Goal: Information Seeking & Learning: Learn about a topic

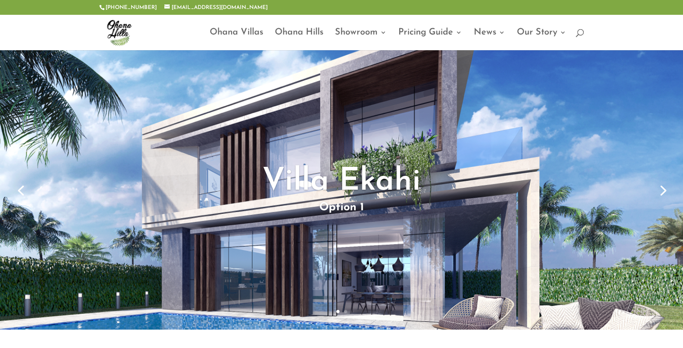
click at [661, 187] on link "Next" at bounding box center [662, 190] width 22 height 22
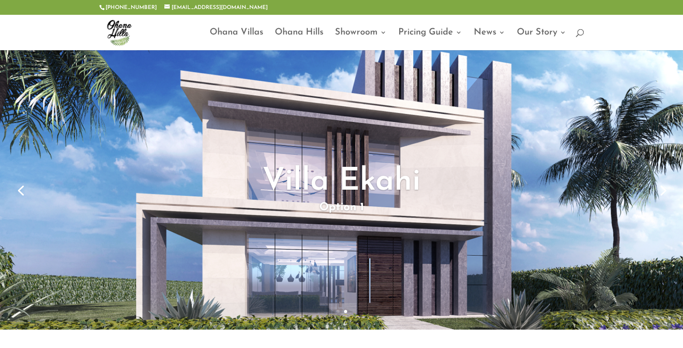
click at [20, 193] on link "Previous" at bounding box center [21, 190] width 22 height 22
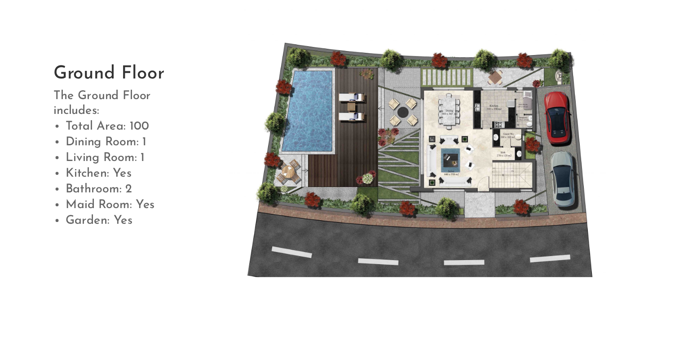
scroll to position [539, 0]
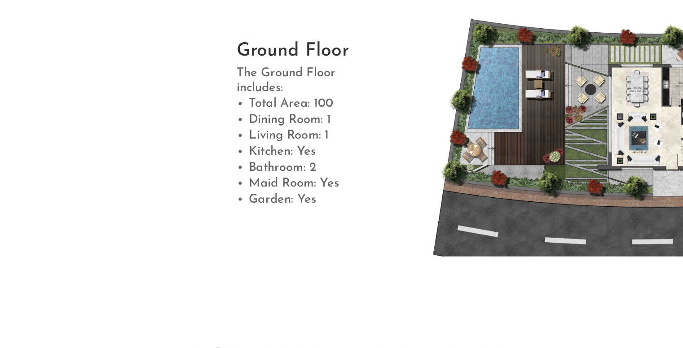
drag, startPoint x: 478, startPoint y: 171, endPoint x: 265, endPoint y: 205, distance: 216.3
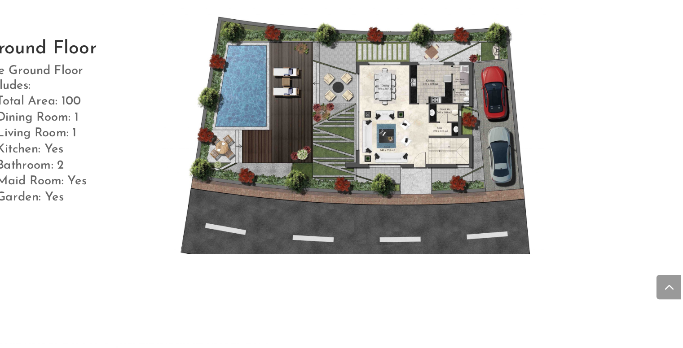
drag, startPoint x: 265, startPoint y: 205, endPoint x: 510, endPoint y: 203, distance: 245.5
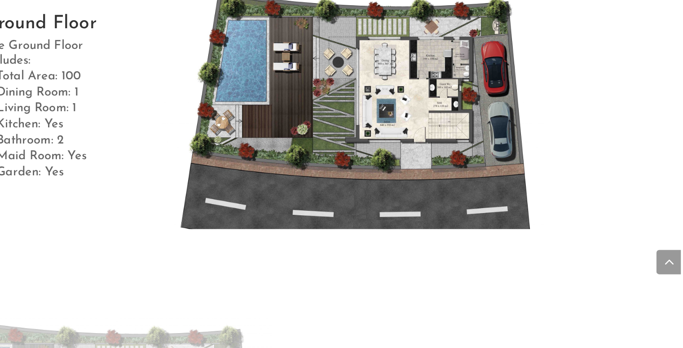
scroll to position [538, 0]
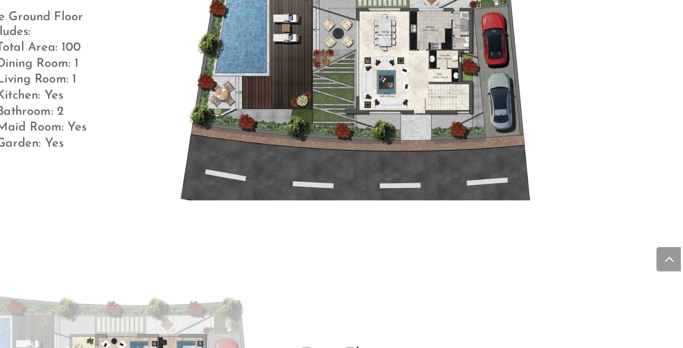
drag, startPoint x: 521, startPoint y: 213, endPoint x: 522, endPoint y: 228, distance: 14.9
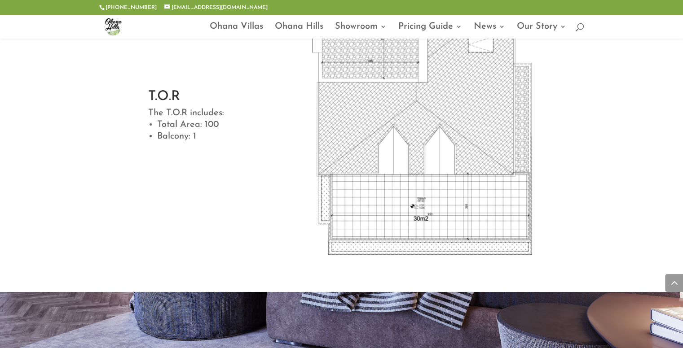
scroll to position [3169, 0]
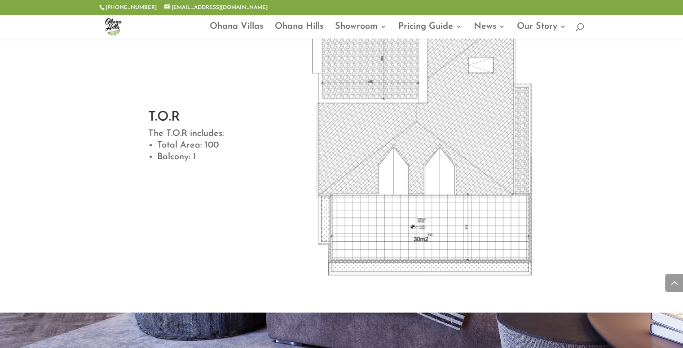
click at [574, 26] on div at bounding box center [341, 26] width 485 height 24
click at [576, 25] on span at bounding box center [576, 25] width 0 height 0
click at [230, 27] on input "search" at bounding box center [396, 26] width 348 height 24
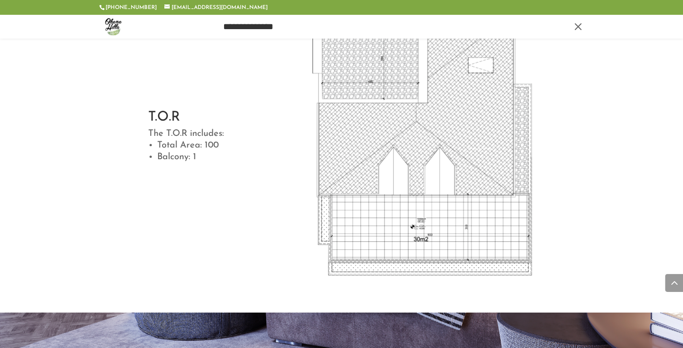
type input "**********"
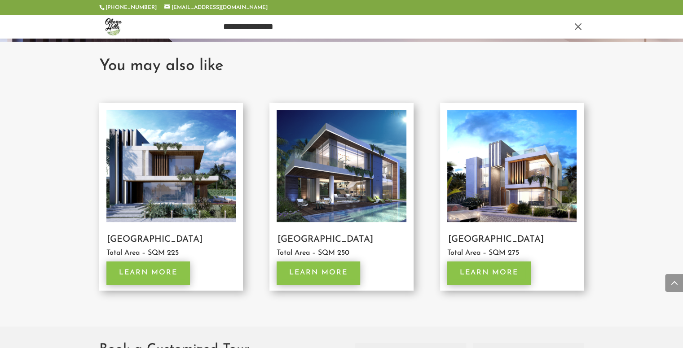
scroll to position [3708, 0]
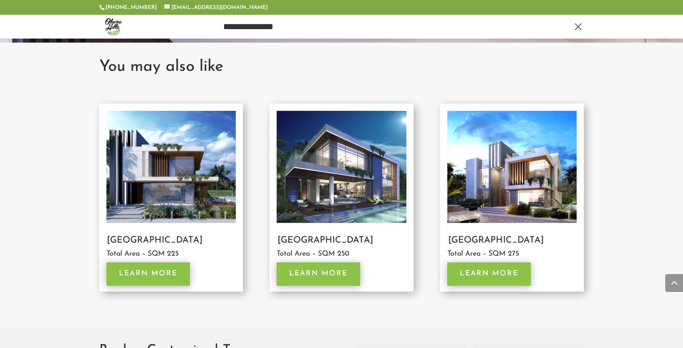
click at [499, 176] on img at bounding box center [511, 167] width 129 height 112
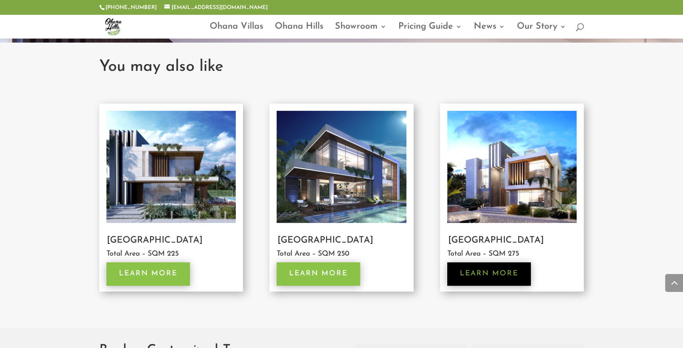
click at [514, 278] on link "Learn More" at bounding box center [488, 274] width 83 height 23
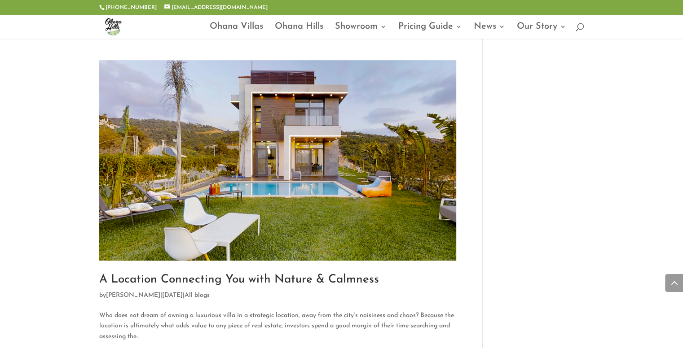
scroll to position [673, 0]
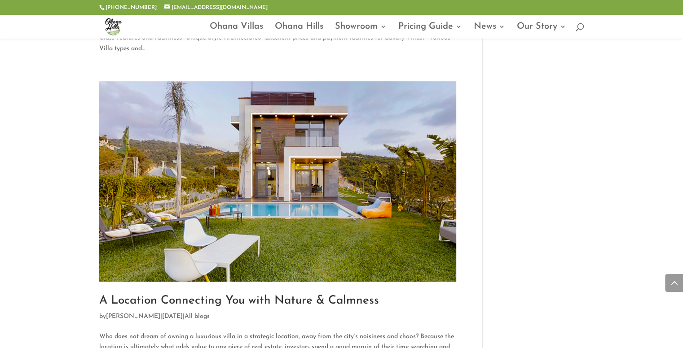
click at [309, 207] on img at bounding box center [277, 181] width 357 height 201
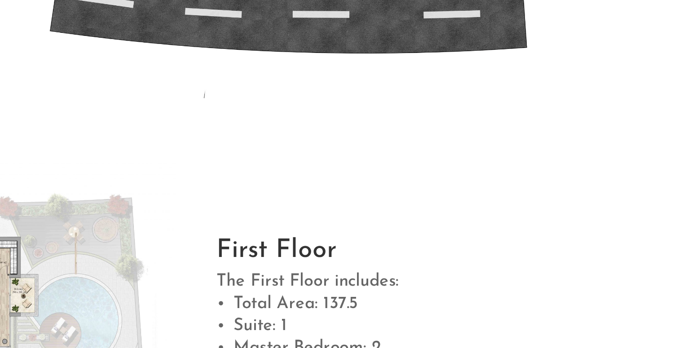
scroll to position [587, 0]
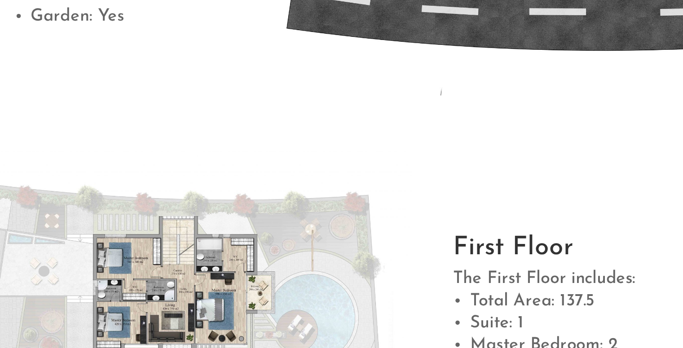
drag, startPoint x: 321, startPoint y: 303, endPoint x: 202, endPoint y: 289, distance: 119.8
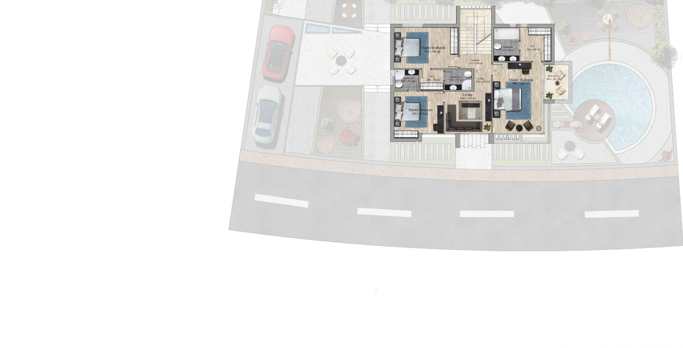
drag, startPoint x: 272, startPoint y: 280, endPoint x: 263, endPoint y: 269, distance: 14.0
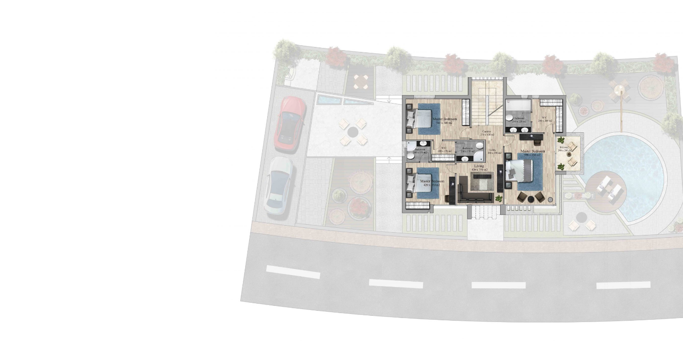
drag, startPoint x: 278, startPoint y: 245, endPoint x: 282, endPoint y: 104, distance: 140.5
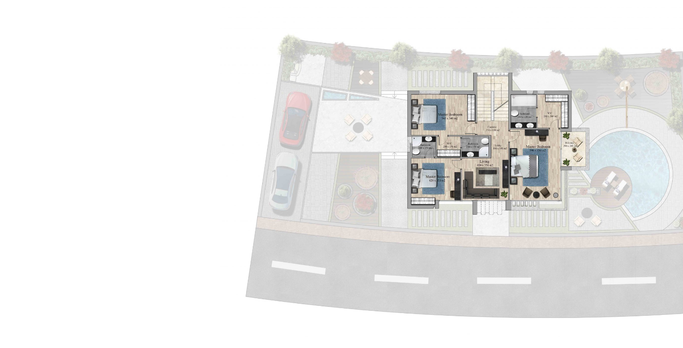
scroll to position [736, 0]
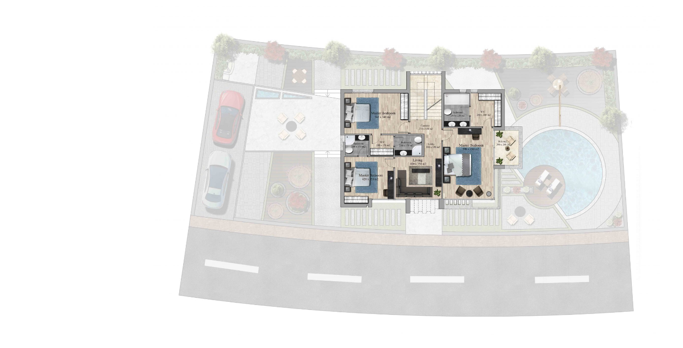
drag, startPoint x: 307, startPoint y: 123, endPoint x: 354, endPoint y: 130, distance: 46.7
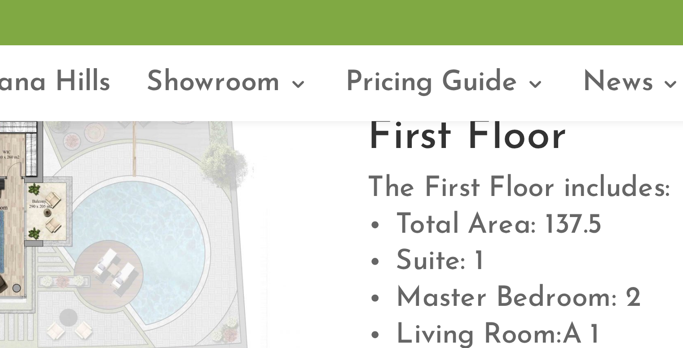
scroll to position [812, 0]
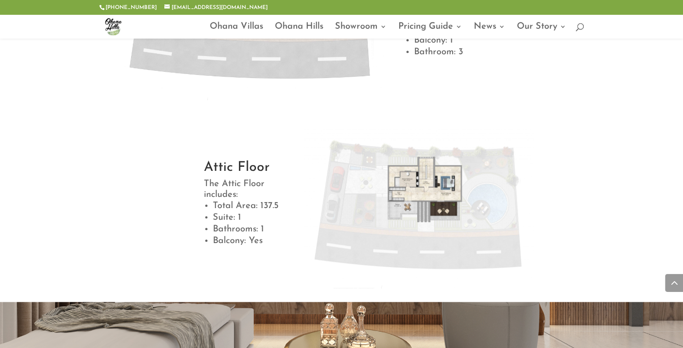
drag, startPoint x: 291, startPoint y: 145, endPoint x: 310, endPoint y: 169, distance: 30.4
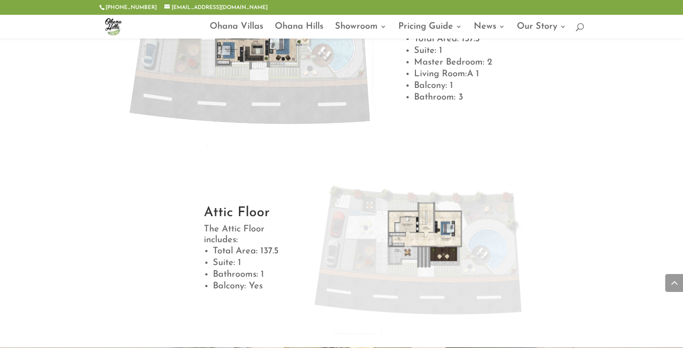
drag, startPoint x: 309, startPoint y: 168, endPoint x: 307, endPoint y: 118, distance: 49.9
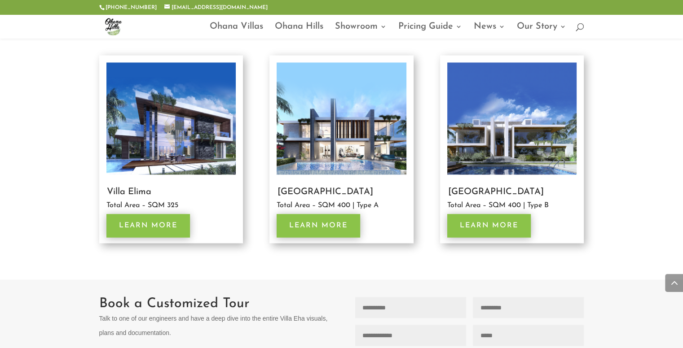
scroll to position [1476, 0]
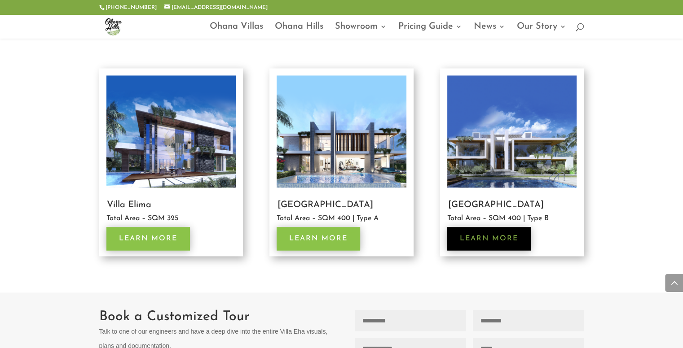
click at [491, 236] on link "Learn More" at bounding box center [488, 238] width 83 height 23
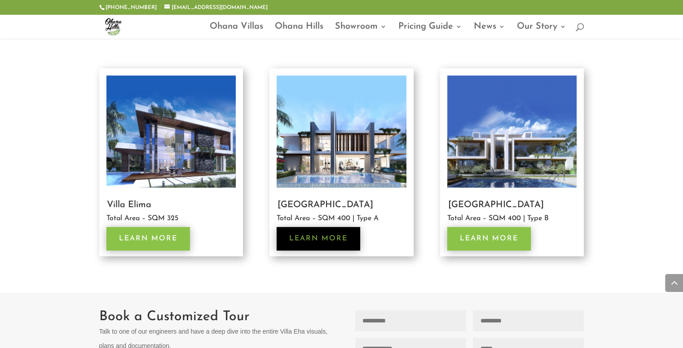
click at [348, 245] on link "Learn More" at bounding box center [317, 238] width 83 height 23
click at [351, 240] on link "Learn More" at bounding box center [317, 238] width 83 height 23
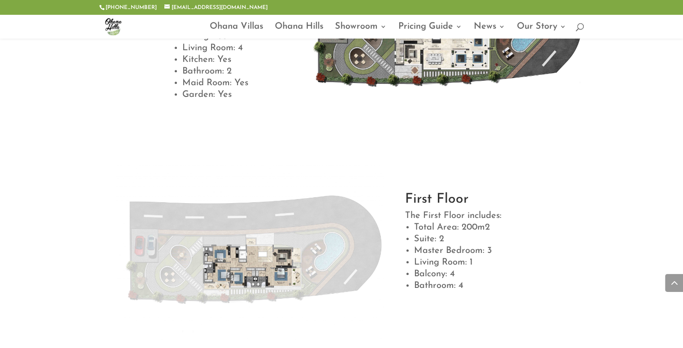
scroll to position [631, 0]
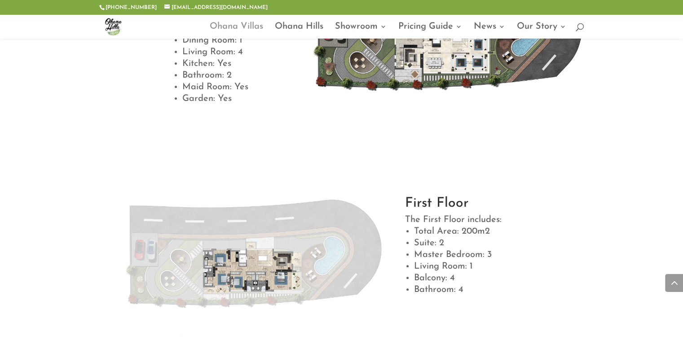
click at [238, 30] on link "Ohana Villas" at bounding box center [236, 30] width 53 height 15
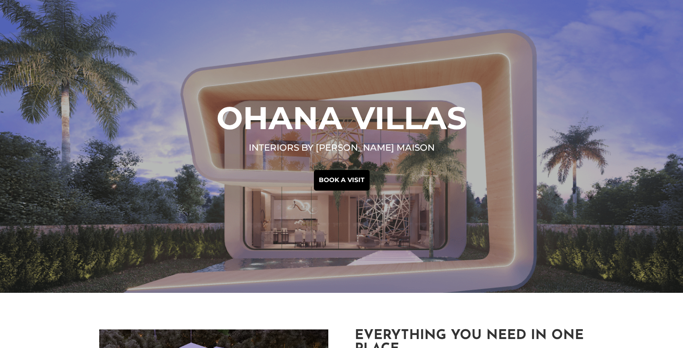
drag, startPoint x: 393, startPoint y: 191, endPoint x: 388, endPoint y: 186, distance: 7.3
click at [393, 190] on div "Ohana Villas interiors by Elie saab Maison Book a visit" at bounding box center [341, 146] width 683 height 293
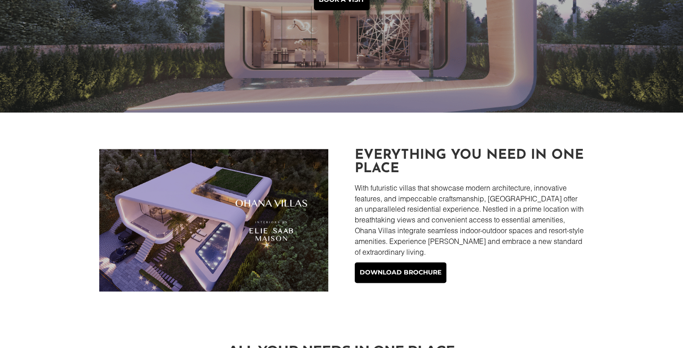
scroll to position [224, 0]
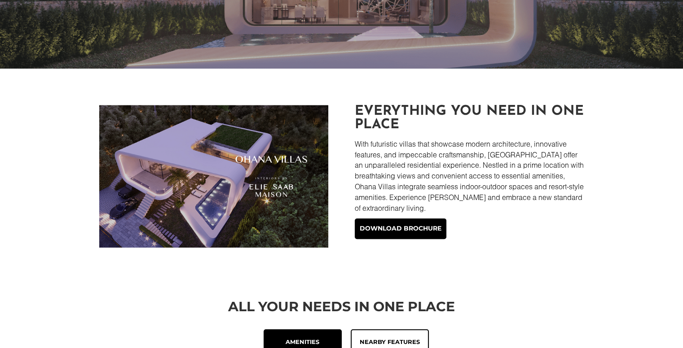
click at [214, 167] on img at bounding box center [213, 176] width 229 height 143
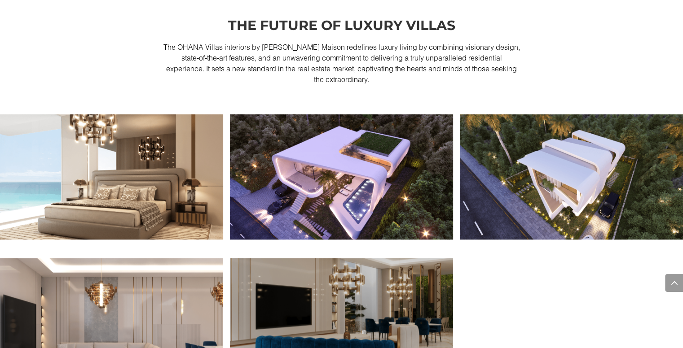
scroll to position [853, 0]
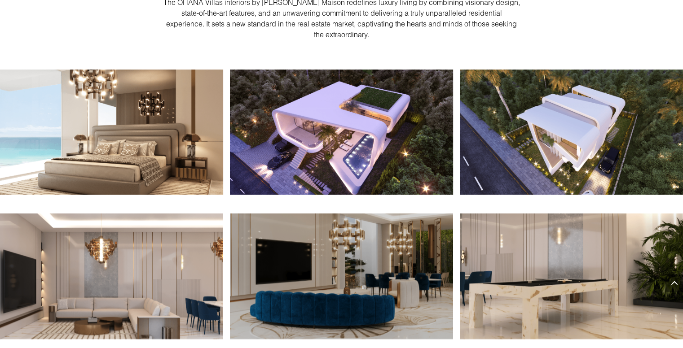
click at [373, 150] on img at bounding box center [341, 133] width 223 height 126
drag, startPoint x: 397, startPoint y: 146, endPoint x: 314, endPoint y: 178, distance: 88.5
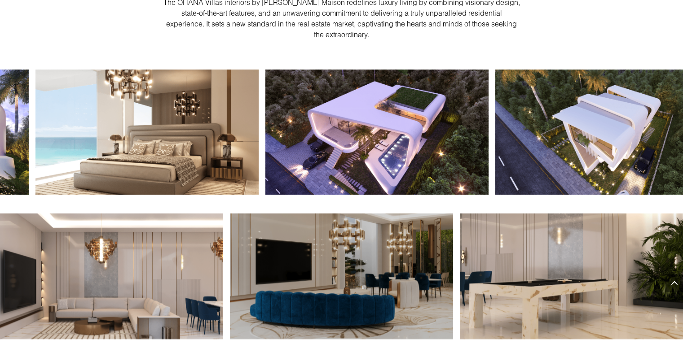
drag, startPoint x: 325, startPoint y: 175, endPoint x: 267, endPoint y: 182, distance: 57.9
click at [267, 182] on img at bounding box center [376, 133] width 223 height 126
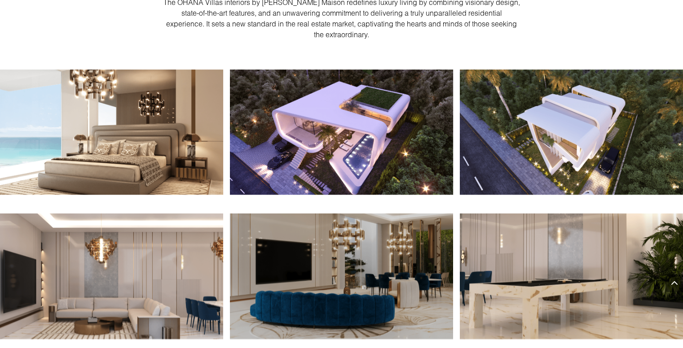
click at [349, 152] on img at bounding box center [341, 133] width 223 height 126
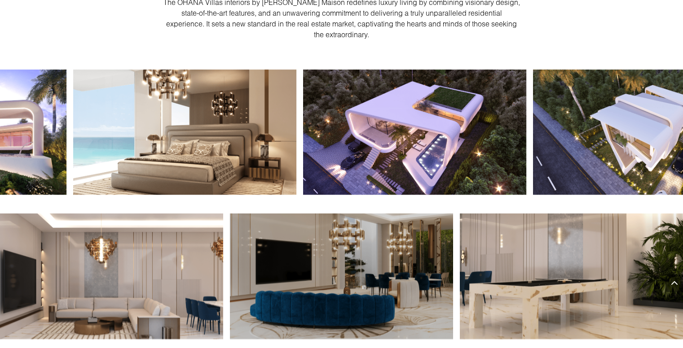
drag, startPoint x: 348, startPoint y: 147, endPoint x: 386, endPoint y: 144, distance: 37.8
click at [386, 144] on img at bounding box center [414, 133] width 223 height 126
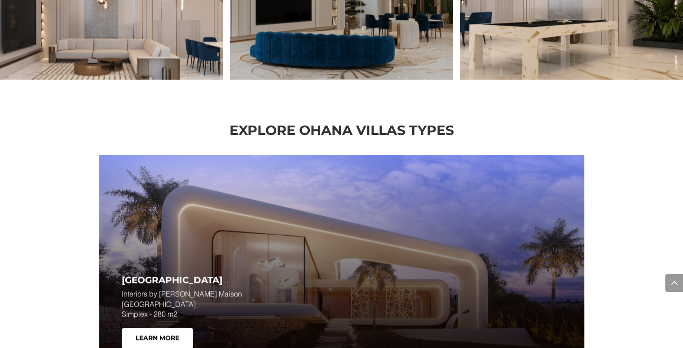
scroll to position [1212, 0]
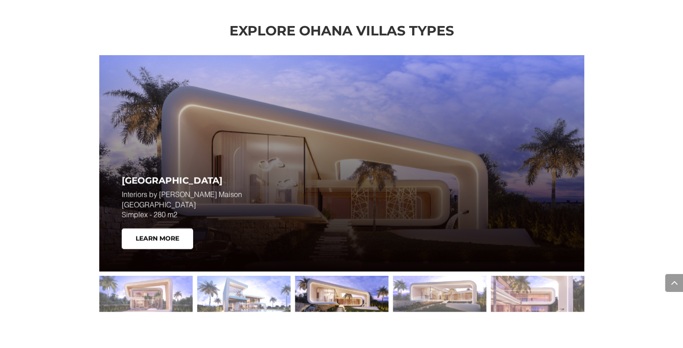
click at [289, 218] on p "Interiors by ELIE SAAB Maison Villa Solana Simplex - 280 m2" at bounding box center [232, 204] width 220 height 30
click at [181, 243] on link "Learn More" at bounding box center [157, 238] width 71 height 21
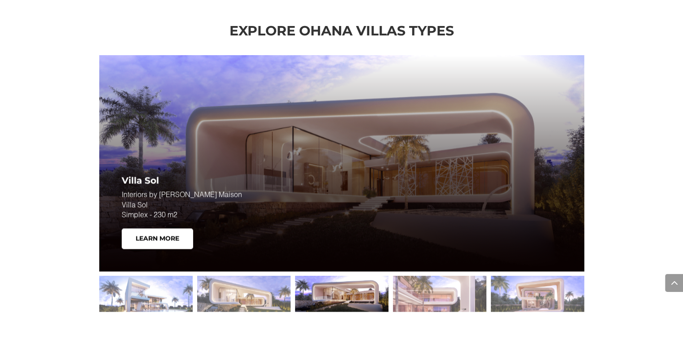
drag, startPoint x: 144, startPoint y: 232, endPoint x: 117, endPoint y: 238, distance: 27.1
click at [138, 232] on link "Learn More" at bounding box center [157, 238] width 71 height 21
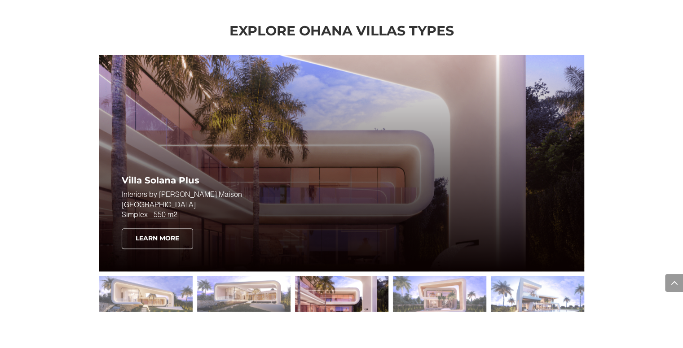
click at [175, 235] on link "Learn More" at bounding box center [157, 238] width 71 height 21
click at [166, 241] on link "Learn More" at bounding box center [157, 238] width 71 height 21
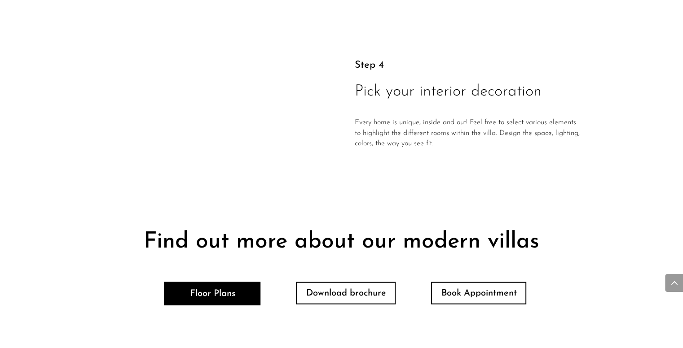
scroll to position [1750, 0]
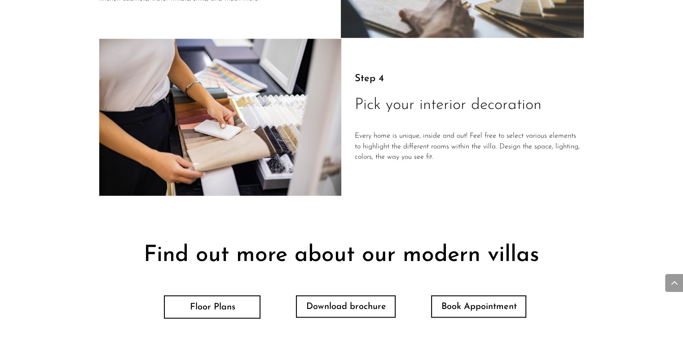
click at [235, 311] on link "Floor Plans" at bounding box center [212, 307] width 96 height 23
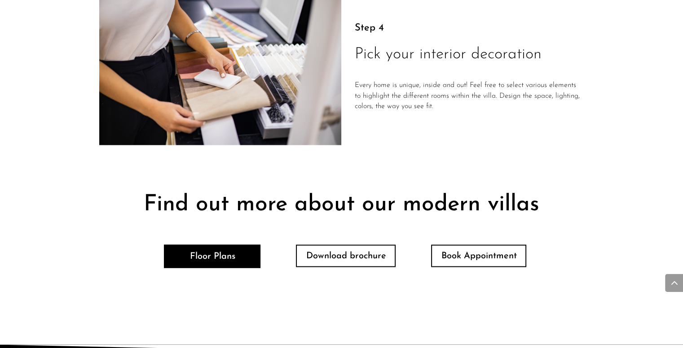
scroll to position [1837, 0]
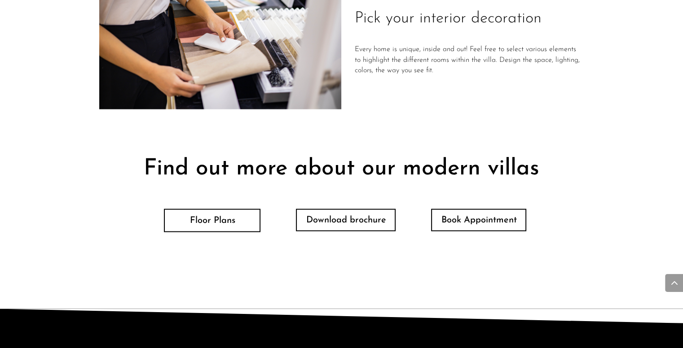
click at [236, 228] on link "Floor Plans" at bounding box center [212, 220] width 96 height 23
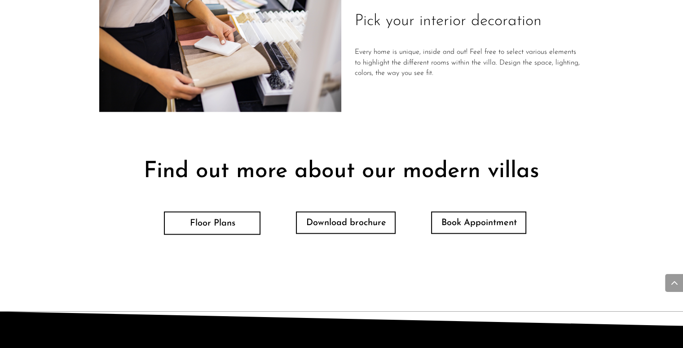
click at [216, 232] on link "Floor Plans" at bounding box center [212, 223] width 96 height 23
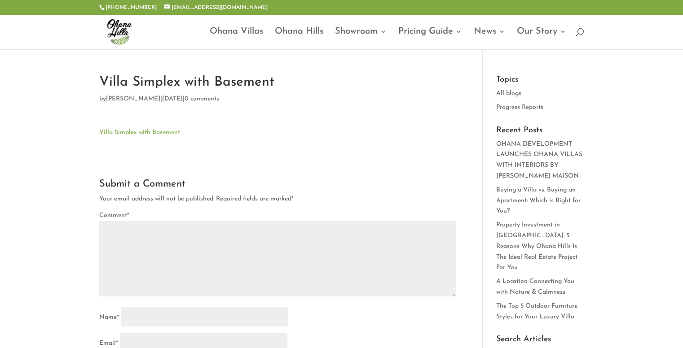
type textarea "*********"
type input "******"
type input "*******"
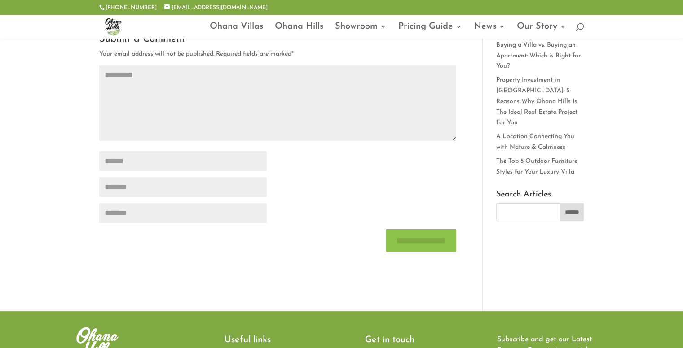
scroll to position [135, 0]
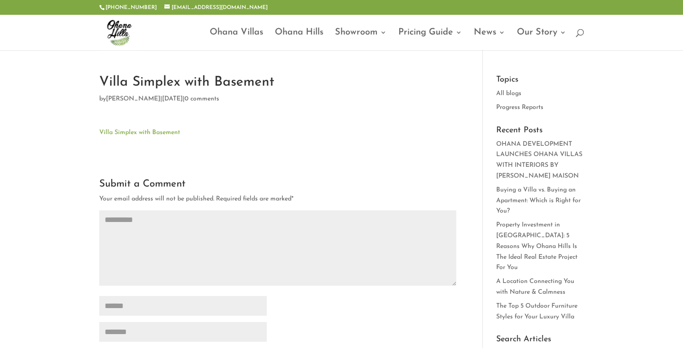
click at [158, 133] on link "Villa Simplex with Basement" at bounding box center [139, 132] width 81 height 7
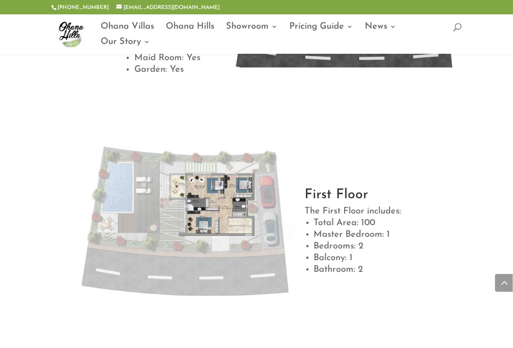
scroll to position [762, 0]
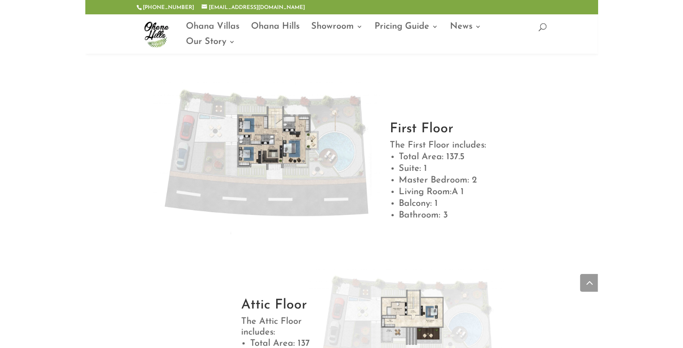
scroll to position [707, 0]
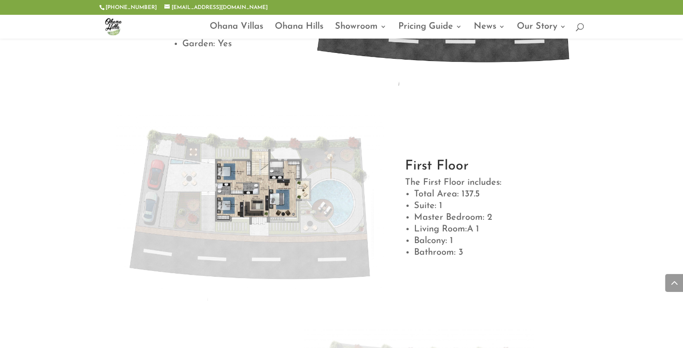
drag, startPoint x: 657, startPoint y: 0, endPoint x: 489, endPoint y: 113, distance: 202.1
drag, startPoint x: 489, startPoint y: 113, endPoint x: 390, endPoint y: 114, distance: 99.6
click at [390, 114] on div at bounding box center [256, 206] width 314 height 189
